Goal: Task Accomplishment & Management: Complete application form

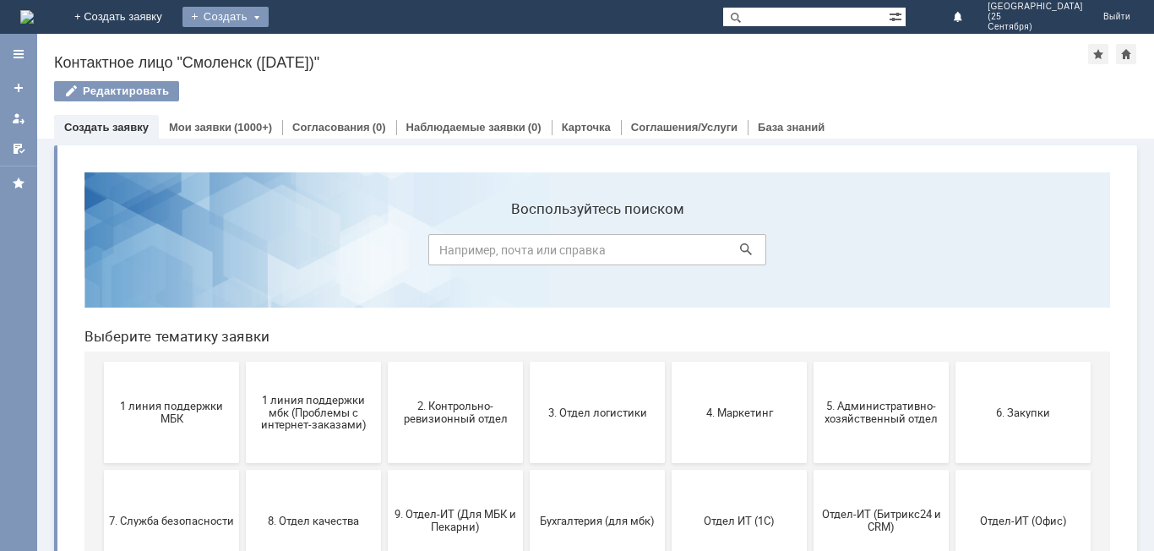
click at [269, 12] on div "Создать" at bounding box center [225, 17] width 86 height 20
click at [314, 58] on link "Заявка" at bounding box center [250, 51] width 128 height 20
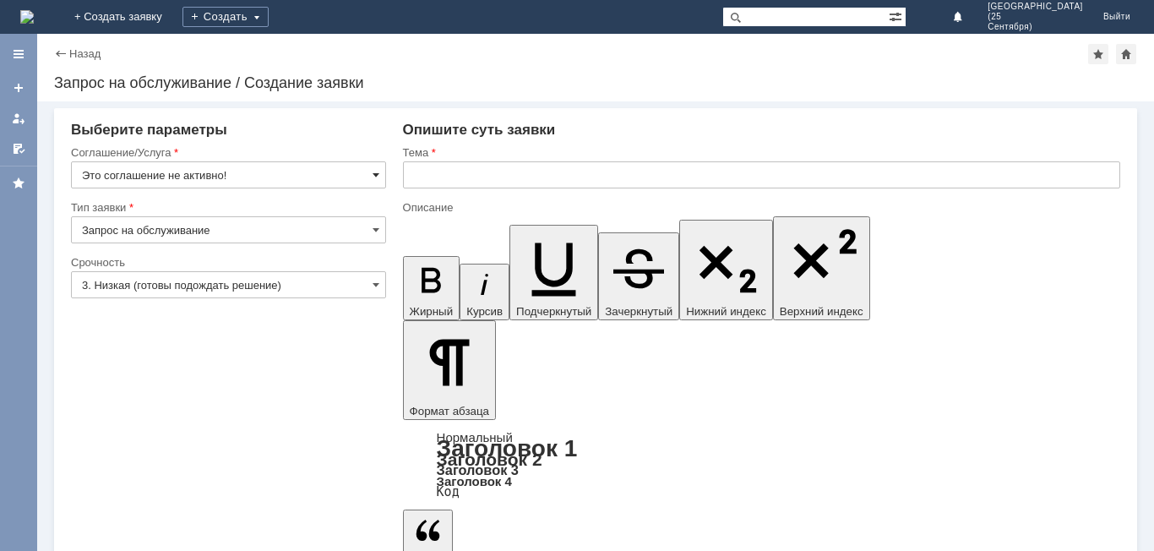
click at [374, 176] on span at bounding box center [376, 175] width 7 height 14
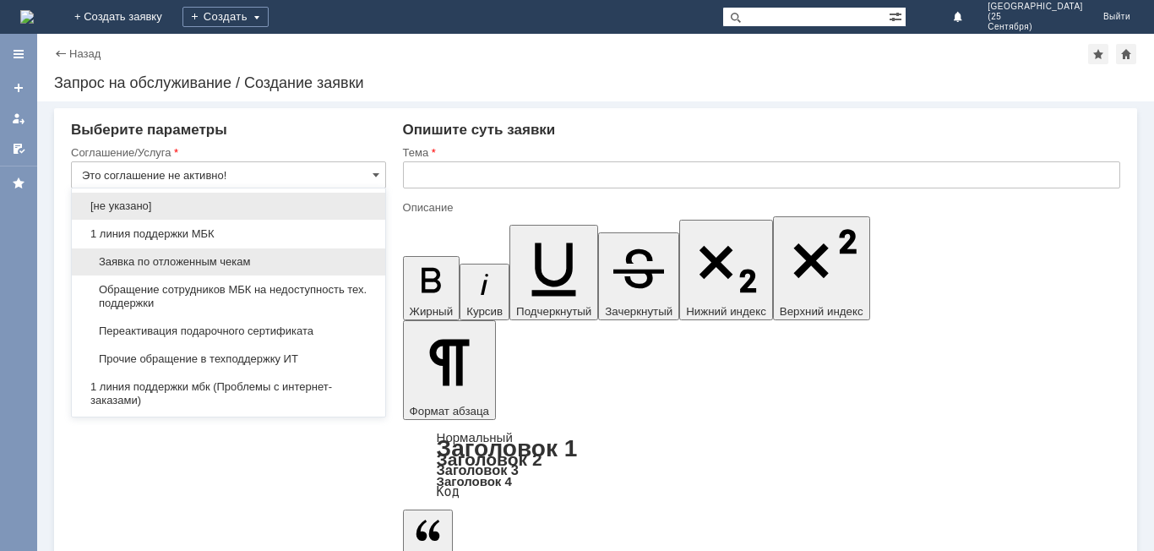
click at [347, 260] on span "Заявка по отложенным чекам" at bounding box center [228, 262] width 293 height 14
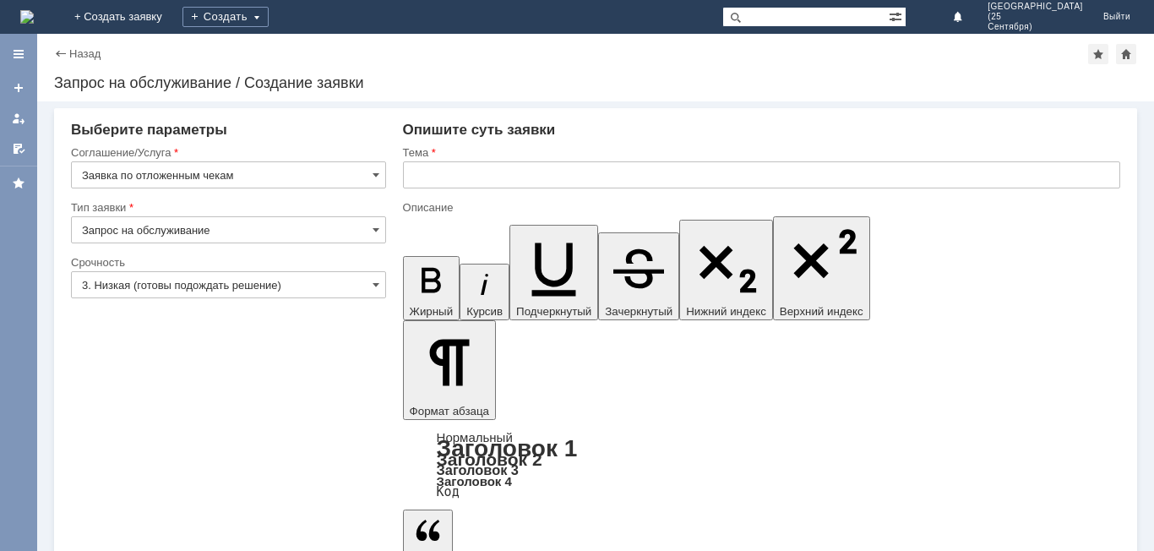
type input "Заявка по отложенным чекам"
click at [376, 283] on span at bounding box center [376, 285] width 7 height 14
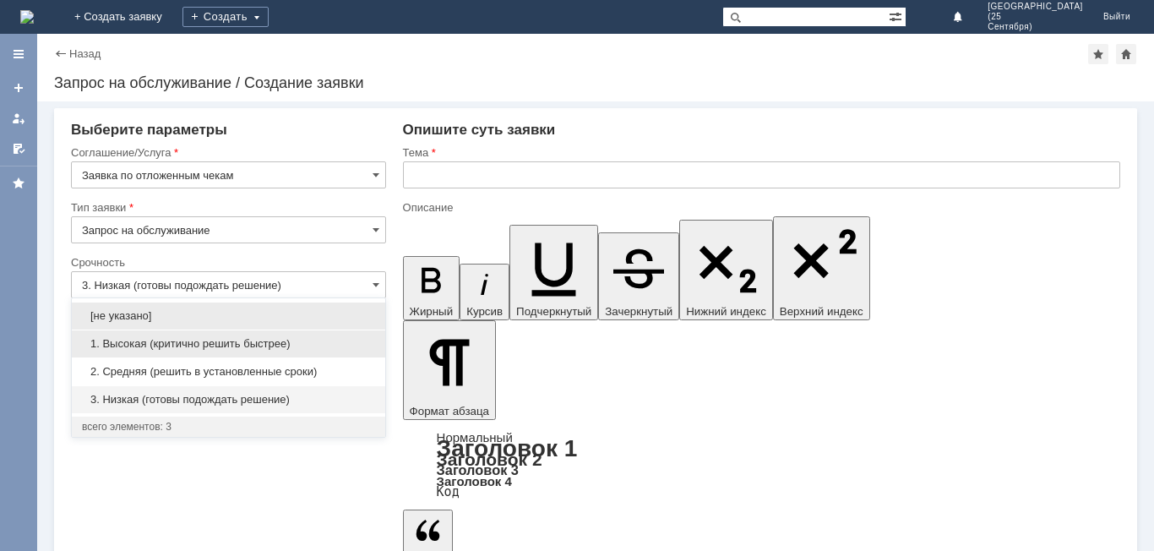
click at [352, 338] on span "1. Высокая (критично решить быстрее)" at bounding box center [228, 344] width 293 height 14
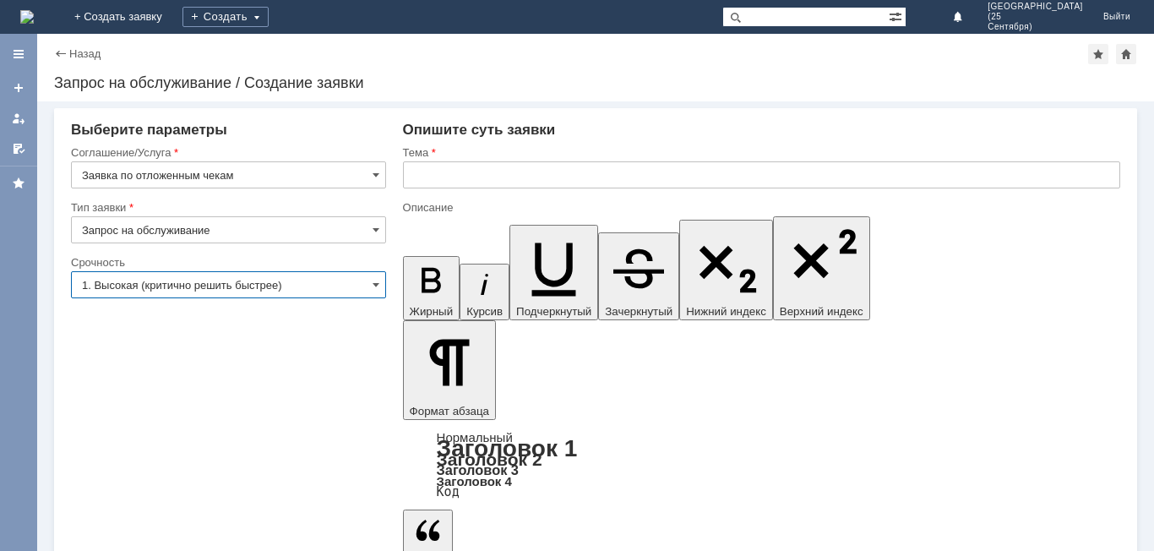
type input "1. Высокая (критично решить быстрее)"
click at [471, 179] on input "text" at bounding box center [761, 174] width 717 height 27
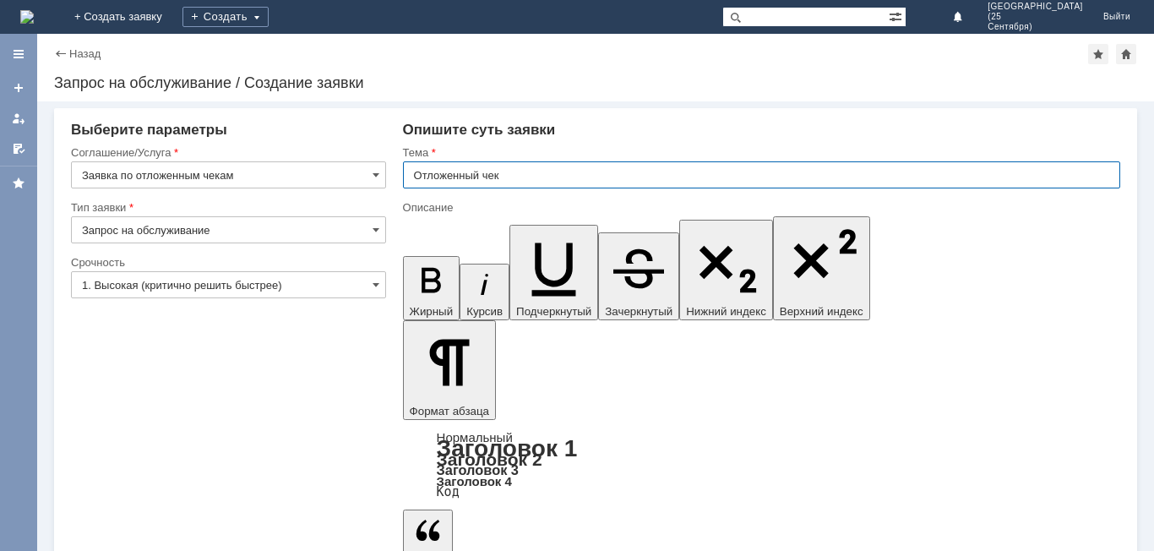
type input "Отложенный чек"
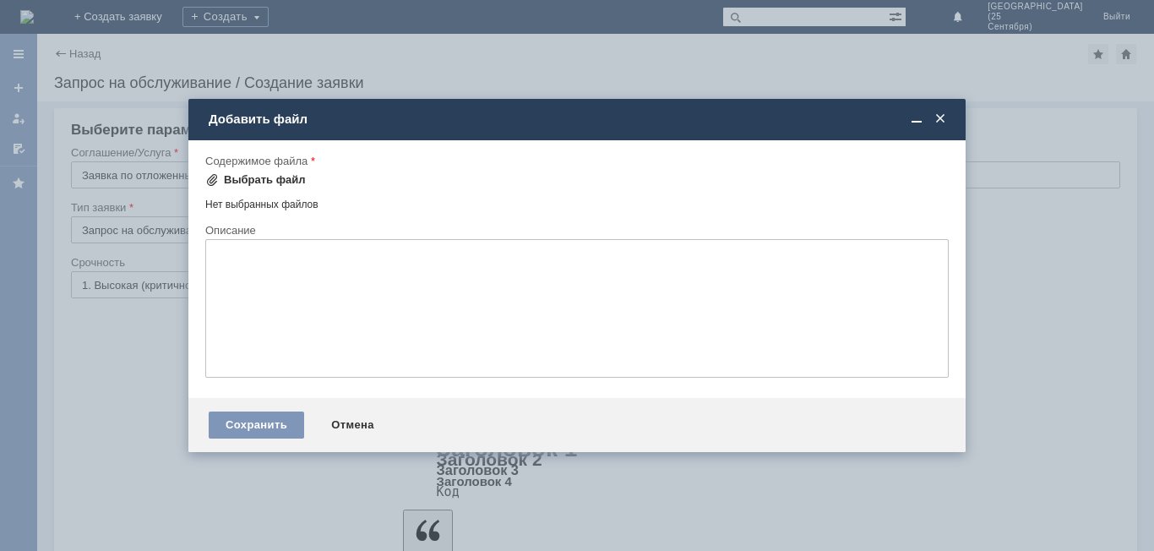
click at [275, 178] on div "Выбрать файл" at bounding box center [265, 180] width 82 height 14
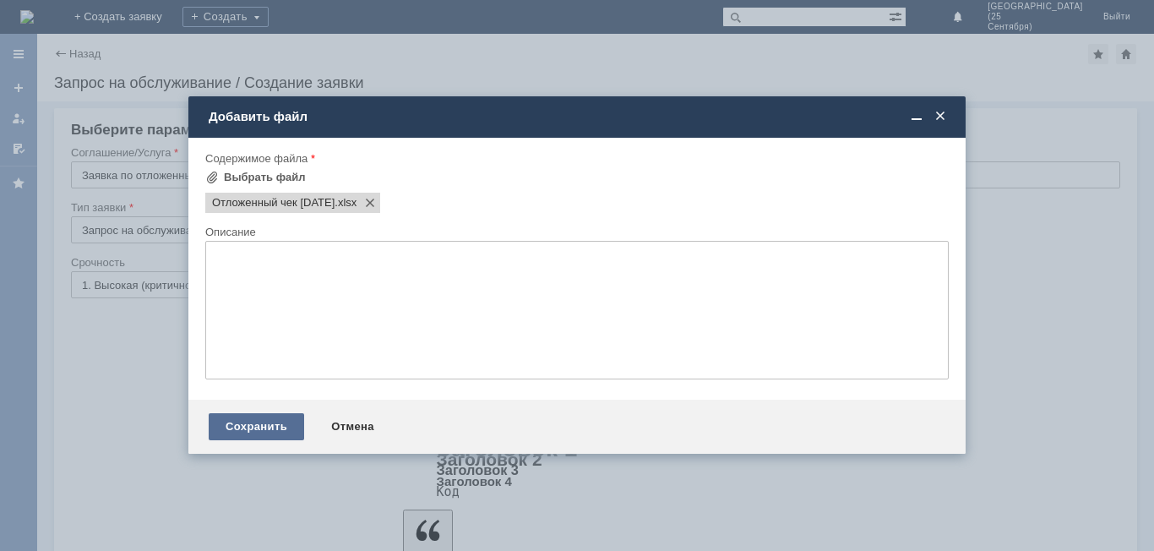
click at [266, 421] on div "Сохранить" at bounding box center [256, 426] width 95 height 27
